Goal: Task Accomplishment & Management: Use online tool/utility

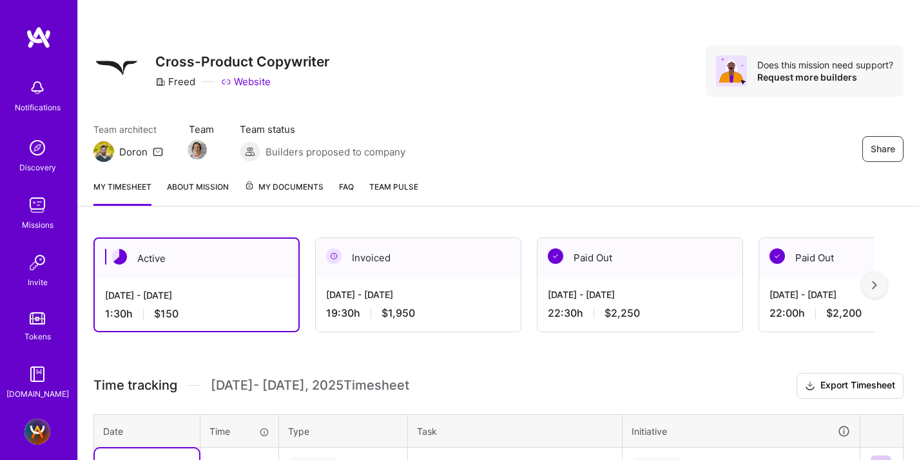
scroll to position [226, 0]
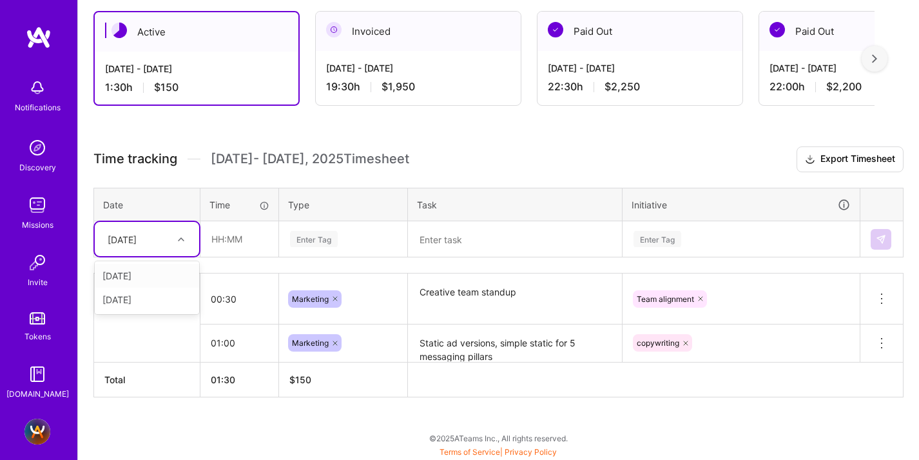
click at [189, 239] on div at bounding box center [183, 239] width 20 height 17
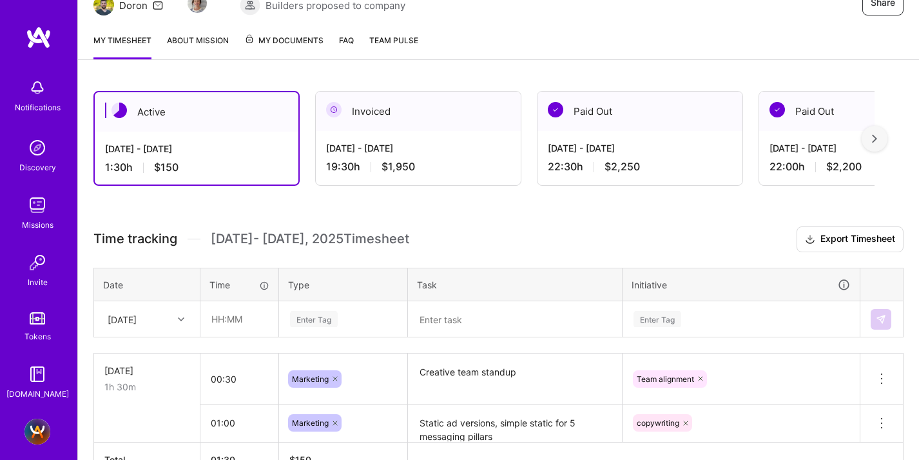
scroll to position [151, 0]
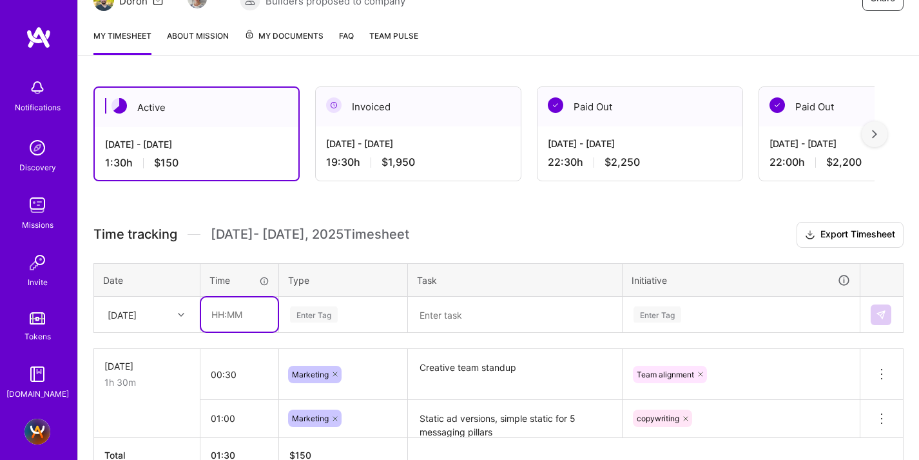
click at [224, 318] on input "text" at bounding box center [239, 314] width 77 height 34
type input "00:30"
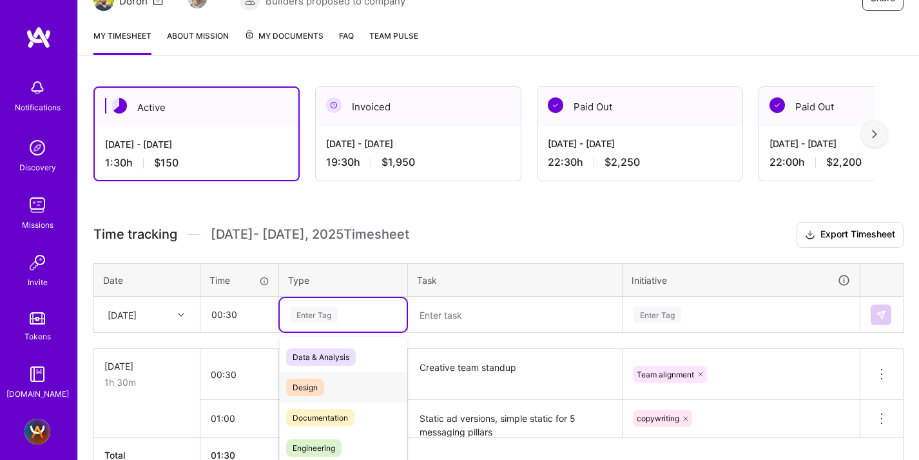
click at [317, 322] on div "option Design focused, 0 of 2. 17 results available. Use Up and Down to choose …" at bounding box center [343, 315] width 127 height 34
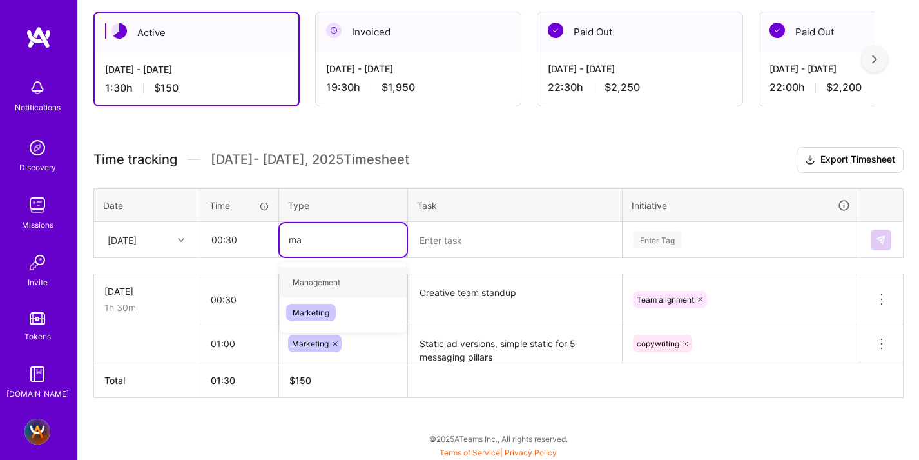
type input "mar"
click at [321, 276] on span "Marketing" at bounding box center [311, 281] width 50 height 17
click at [432, 248] on textarea at bounding box center [514, 240] width 211 height 34
